Goal: Information Seeking & Learning: Learn about a topic

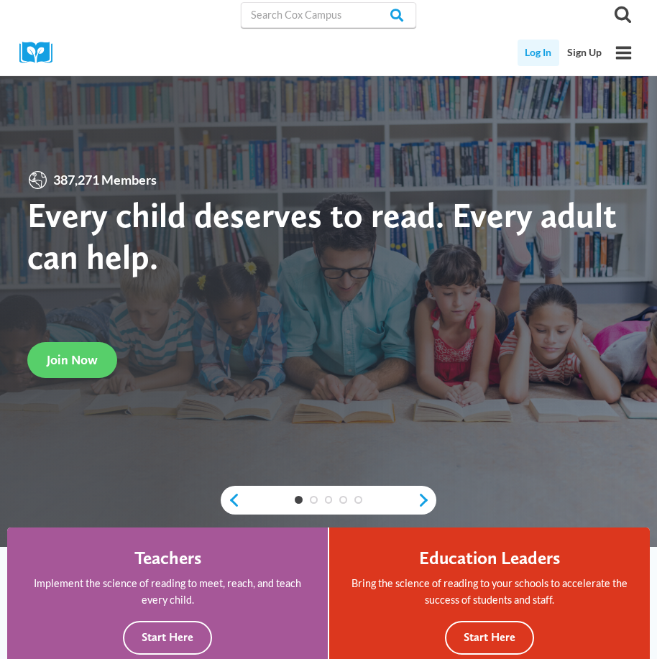
click at [535, 54] on link "Log In" at bounding box center [538, 53] width 42 height 27
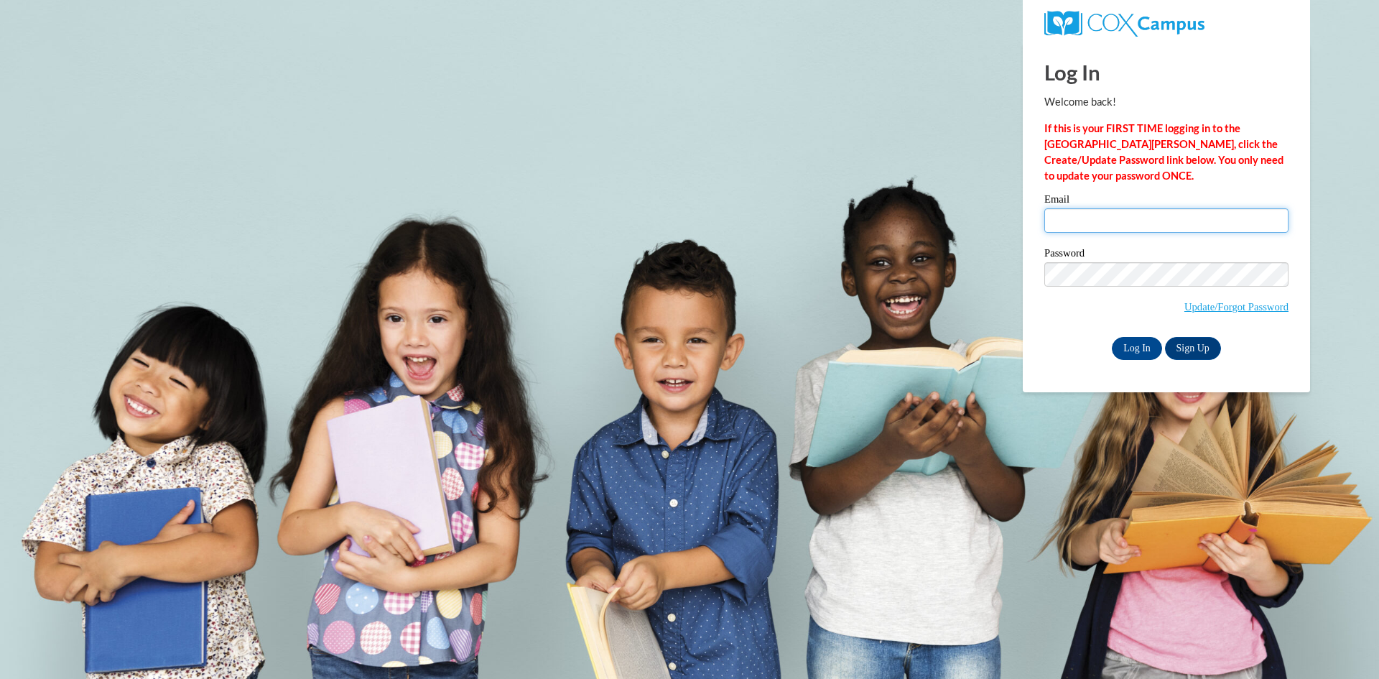
drag, startPoint x: 1238, startPoint y: 213, endPoint x: 1261, endPoint y: 217, distance: 22.7
click at [1238, 213] on input "Email" at bounding box center [1167, 220] width 244 height 24
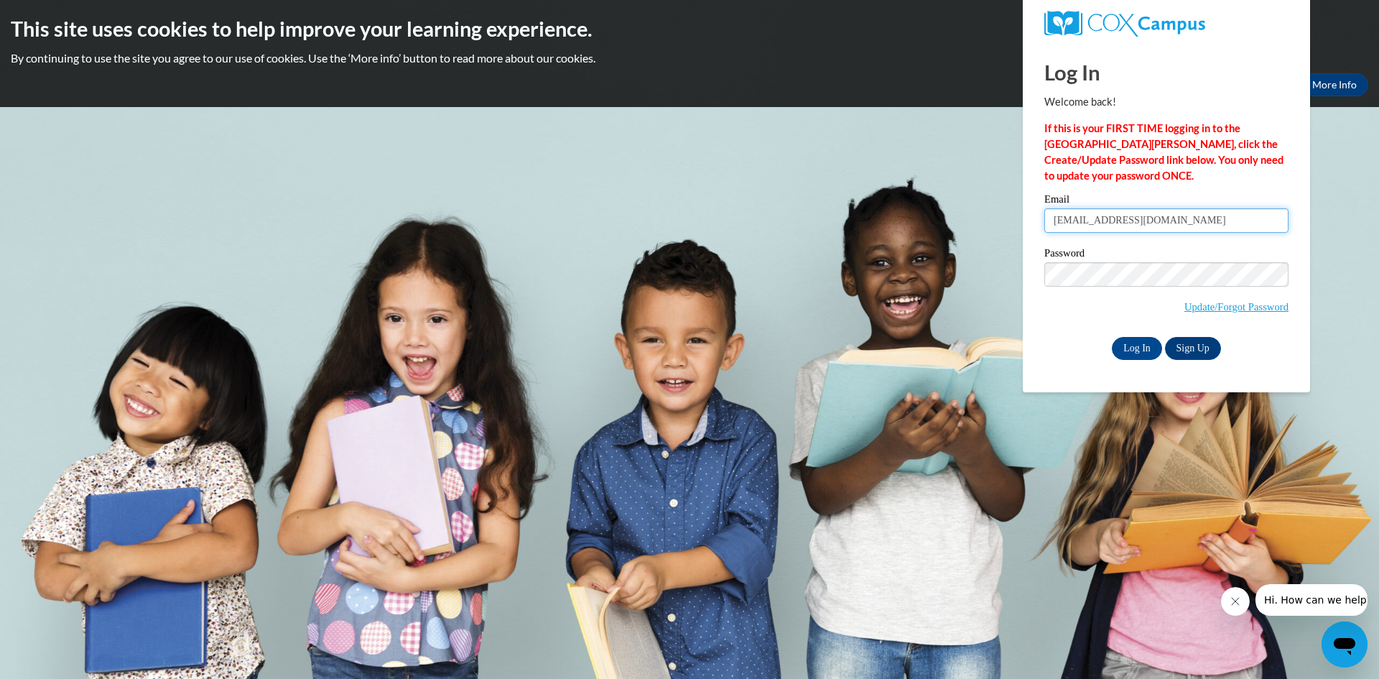
type input "reginaisom81@gmail.com"
click at [1136, 343] on input "Log In" at bounding box center [1137, 348] width 50 height 23
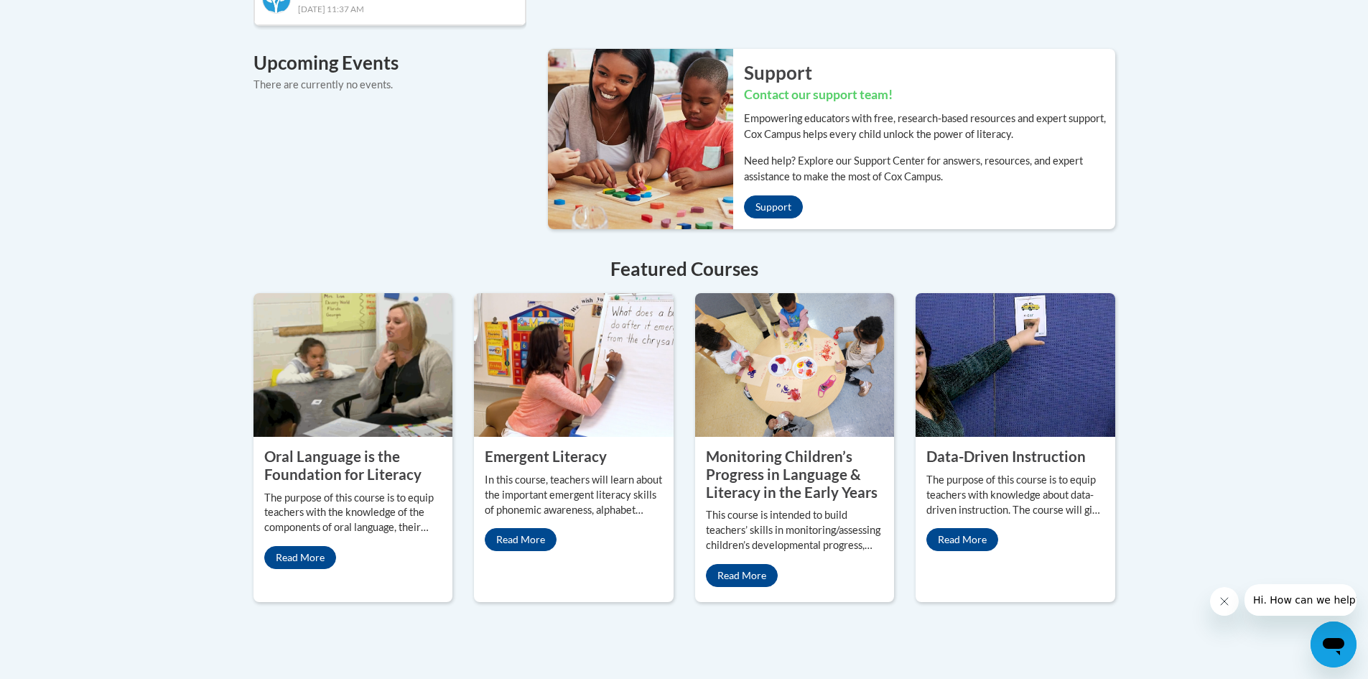
scroll to position [683, 0]
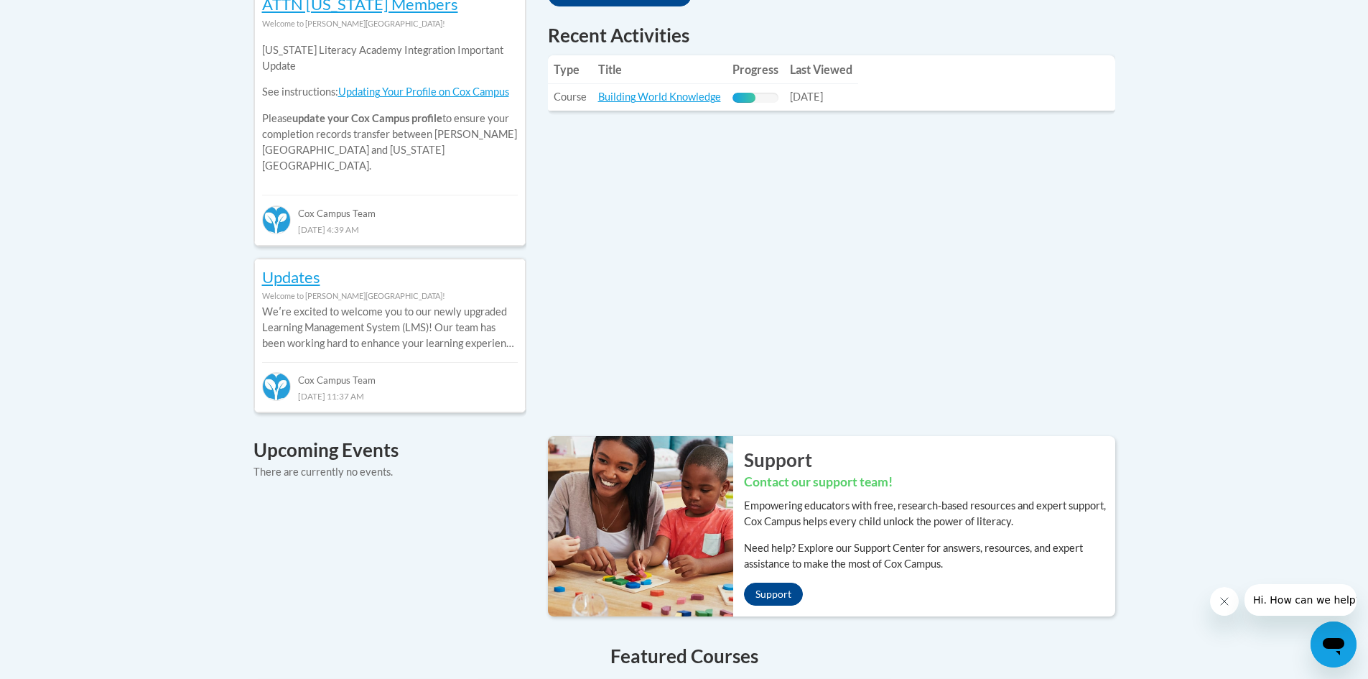
click at [789, 88] on td "Last Viewed: 09/16/2025" at bounding box center [821, 97] width 74 height 27
click at [723, 85] on td "Title: Building World Knowledge" at bounding box center [660, 97] width 134 height 27
click at [701, 89] on td "Title: Building World Knowledge" at bounding box center [660, 97] width 134 height 27
click at [698, 96] on link "Building World Knowledge" at bounding box center [659, 97] width 123 height 12
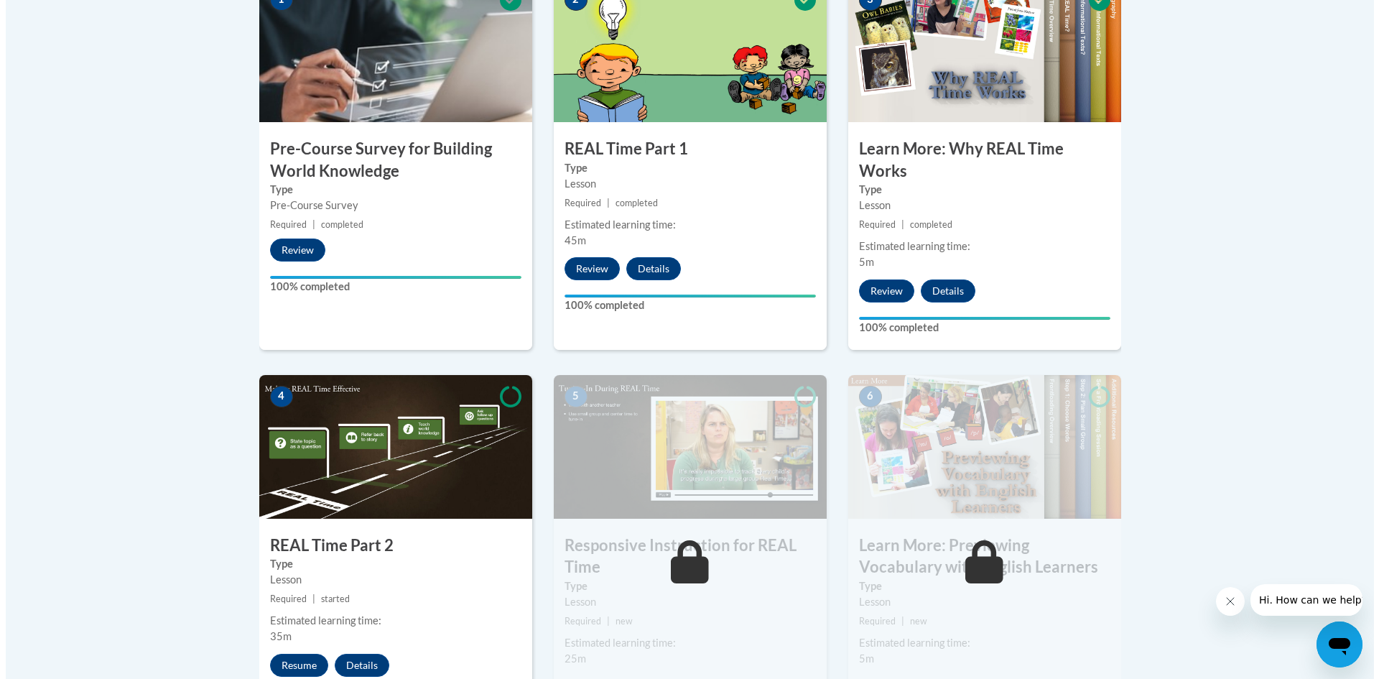
scroll to position [789, 0]
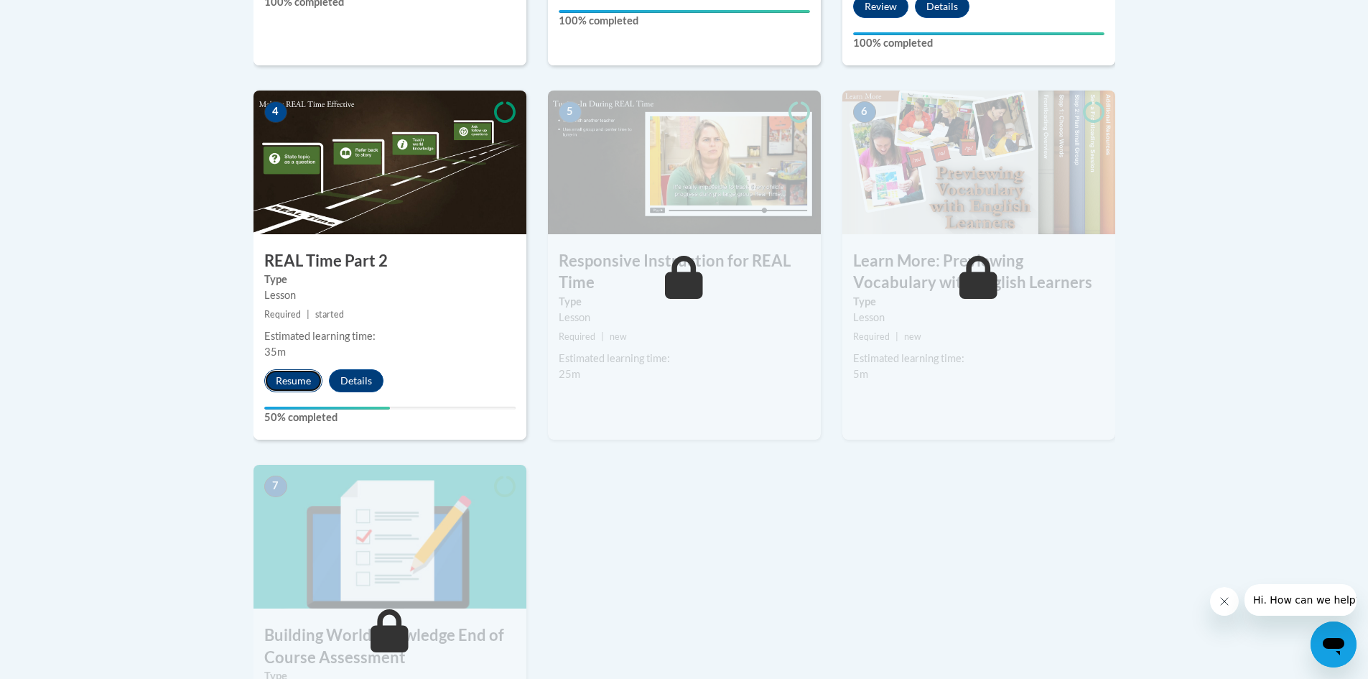
click at [298, 369] on button "Resume" at bounding box center [293, 380] width 58 height 23
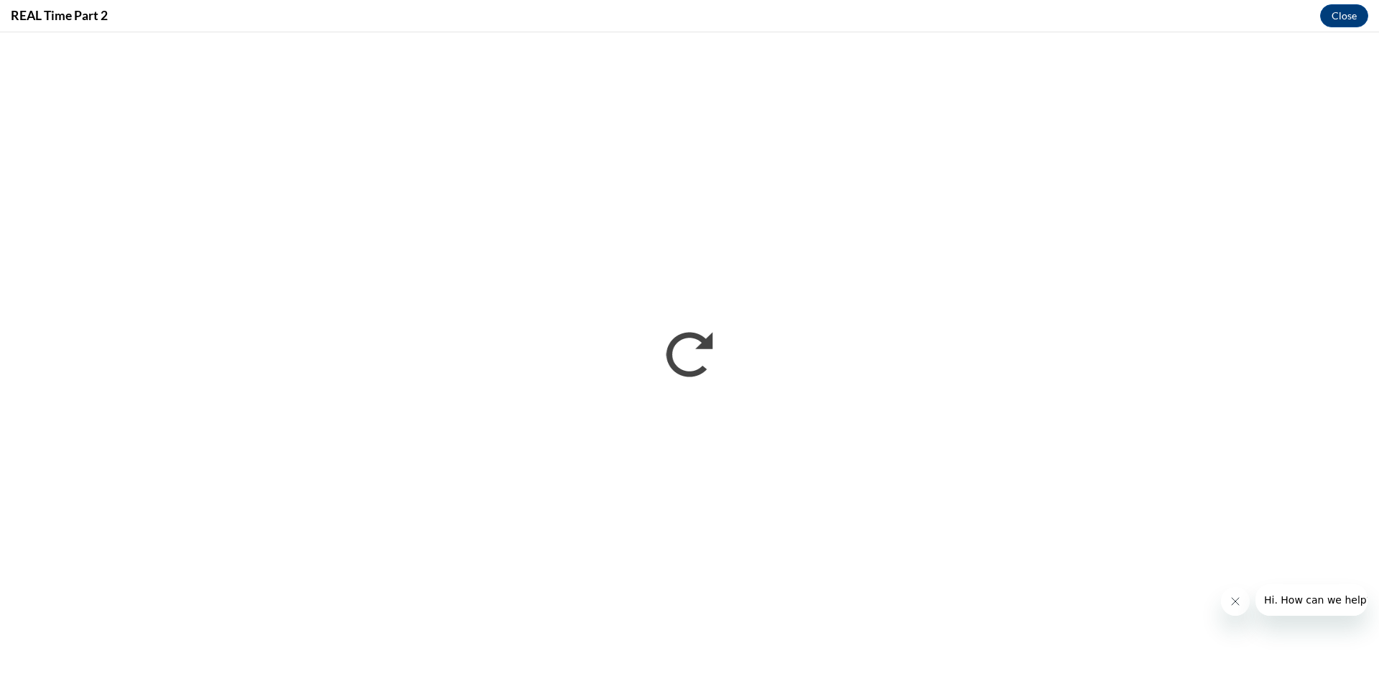
scroll to position [0, 0]
